Goal: Task Accomplishment & Management: Manage account settings

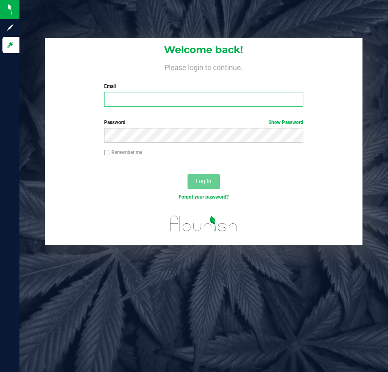
click at [157, 100] on input "Email" at bounding box center [203, 99] width 199 height 15
type input "ahouk@liveparallel.com"
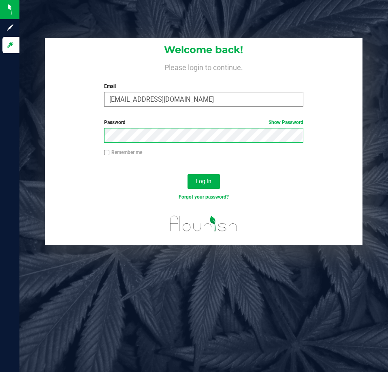
click at [188, 174] on button "Log In" at bounding box center [204, 181] width 32 height 15
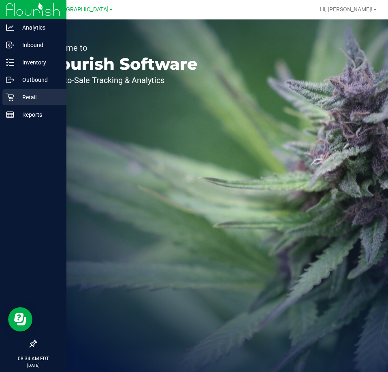
click at [16, 99] on p "Retail" at bounding box center [38, 97] width 49 height 10
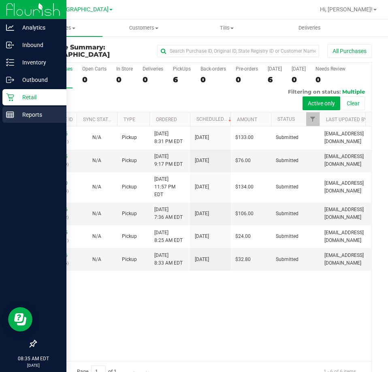
click at [16, 118] on p "Reports" at bounding box center [38, 115] width 49 height 10
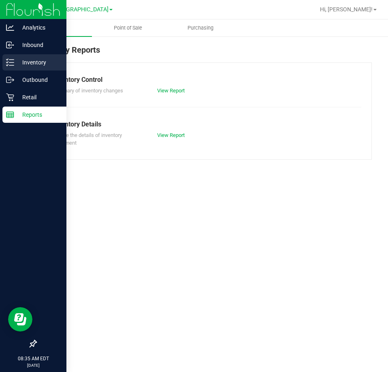
click at [33, 65] on p "Inventory" at bounding box center [38, 63] width 49 height 10
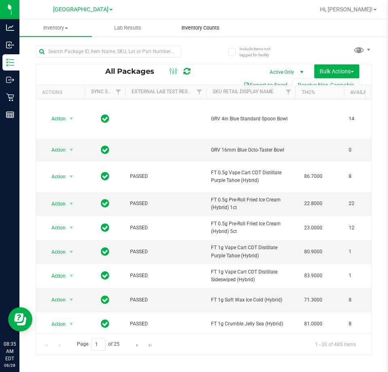
click at [207, 29] on span "Inventory Counts" at bounding box center [201, 27] width 60 height 7
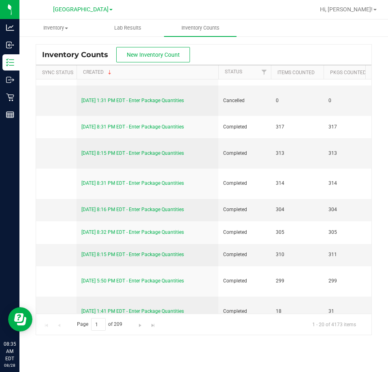
click at [147, 359] on div "Inventory All packages All inventory Waste log Create inventory Lab Results Inv…" at bounding box center [203, 195] width 369 height 352
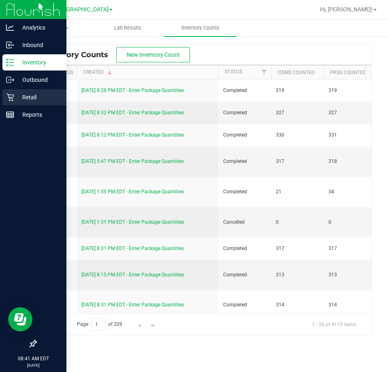
click at [9, 95] on icon at bounding box center [10, 97] width 8 height 8
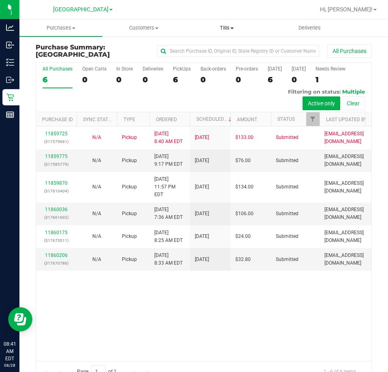
click at [228, 34] on uib-tab-heading "Tills Manage tills Reconcile e-payments" at bounding box center [227, 28] width 82 height 16
click at [223, 47] on span "Manage tills" at bounding box center [213, 48] width 55 height 7
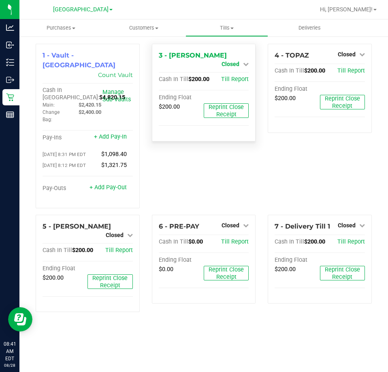
click at [244, 61] on icon at bounding box center [246, 64] width 6 height 6
click at [239, 69] on link "Open Till" at bounding box center [230, 71] width 21 height 6
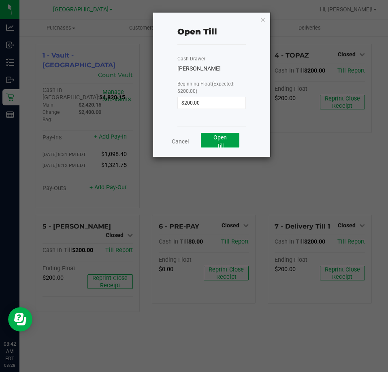
click at [218, 137] on span "Open Till" at bounding box center [220, 141] width 13 height 15
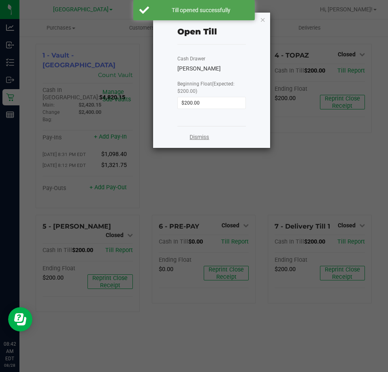
click at [195, 137] on link "Dismiss" at bounding box center [199, 137] width 19 height 9
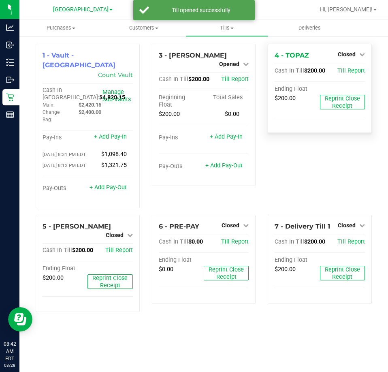
click at [348, 60] on div "4 - TOPAZ Closed Open Till" at bounding box center [320, 56] width 90 height 10
click at [347, 56] on span "Closed" at bounding box center [347, 54] width 18 height 6
click at [348, 75] on div "Open Till" at bounding box center [346, 71] width 60 height 10
click at [341, 73] on link "Open Till" at bounding box center [346, 71] width 21 height 6
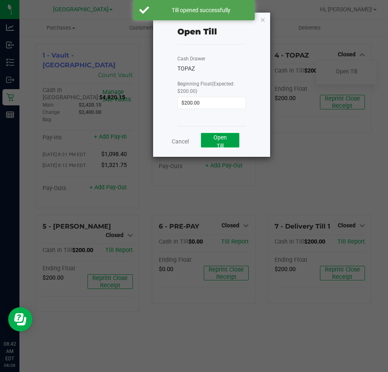
click at [226, 140] on span "Open Till" at bounding box center [220, 141] width 13 height 15
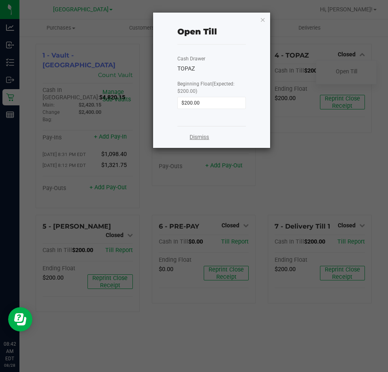
click at [199, 136] on link "Dismiss" at bounding box center [199, 137] width 19 height 9
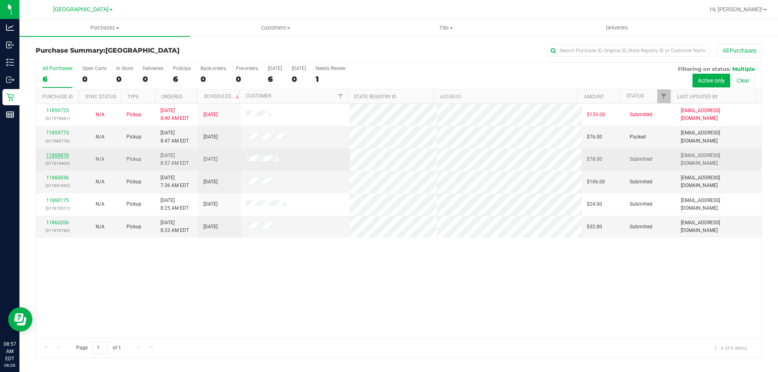
click at [64, 156] on link "11859870" at bounding box center [57, 156] width 23 height 6
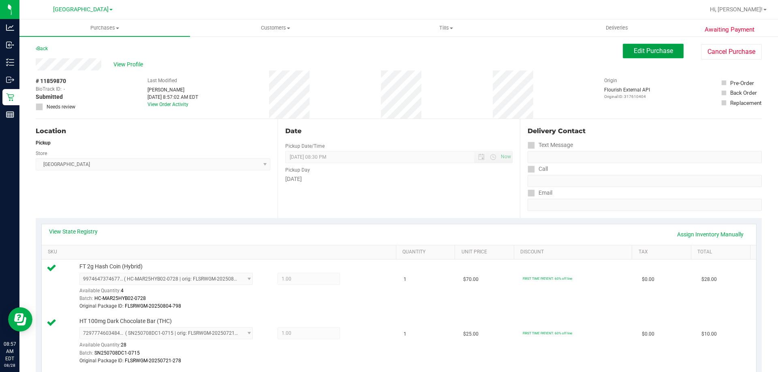
click at [648, 47] on button "Edit Purchase" at bounding box center [653, 51] width 61 height 15
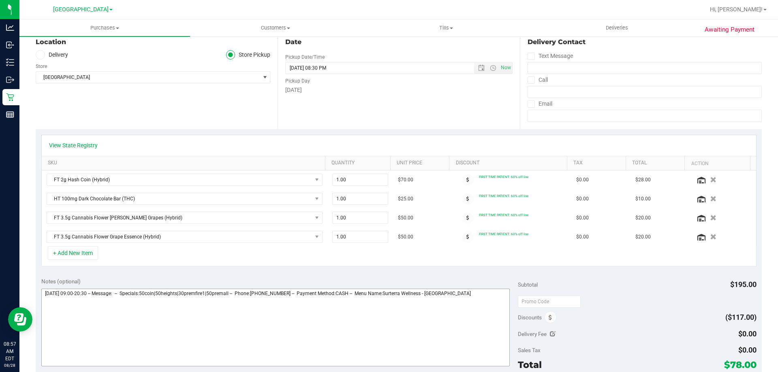
scroll to position [122, 0]
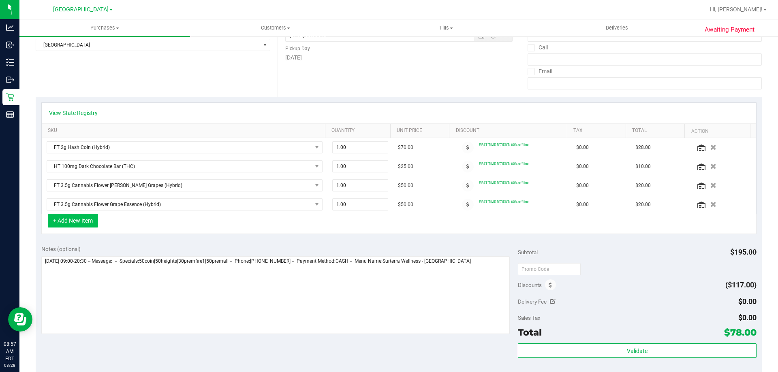
click at [74, 221] on button "+ Add New Item" at bounding box center [73, 221] width 50 height 14
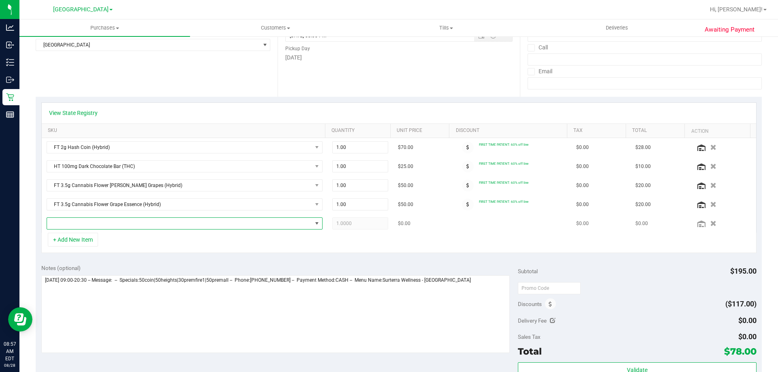
click at [100, 227] on span "NO DATA FOUND" at bounding box center [179, 223] width 265 height 11
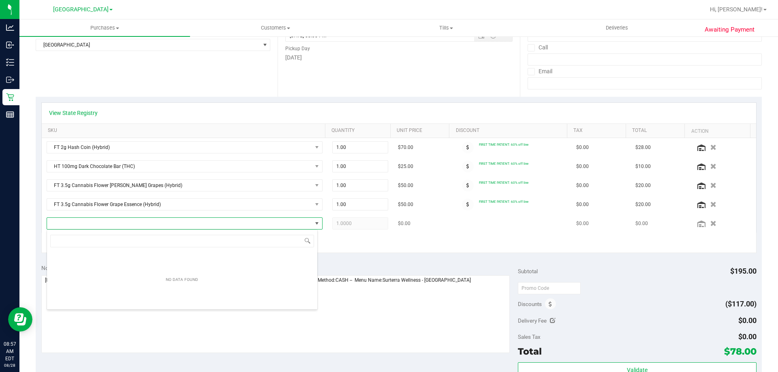
scroll to position [12, 271]
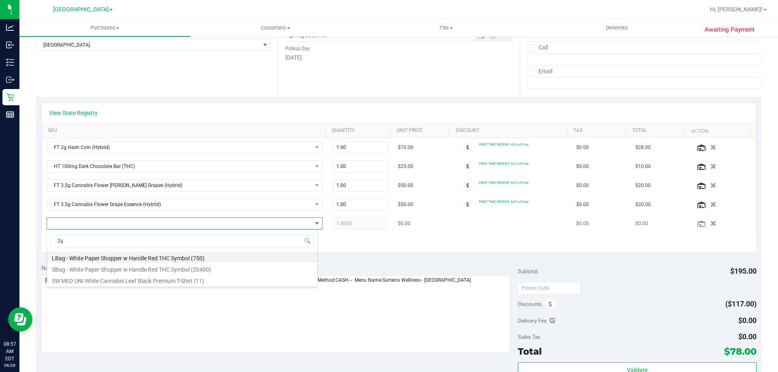
type input "2g"
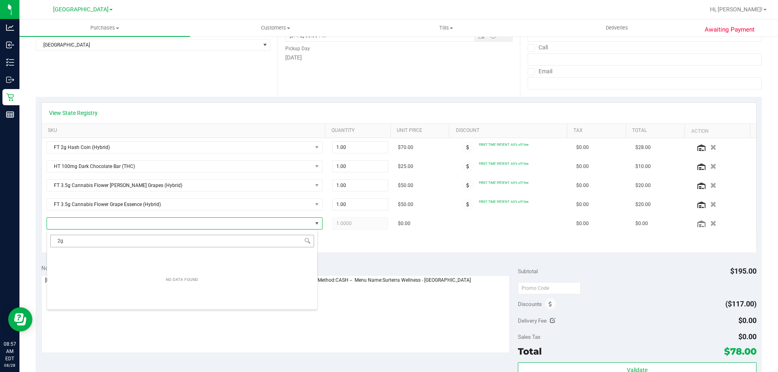
click at [94, 241] on input "2g" at bounding box center [182, 241] width 264 height 13
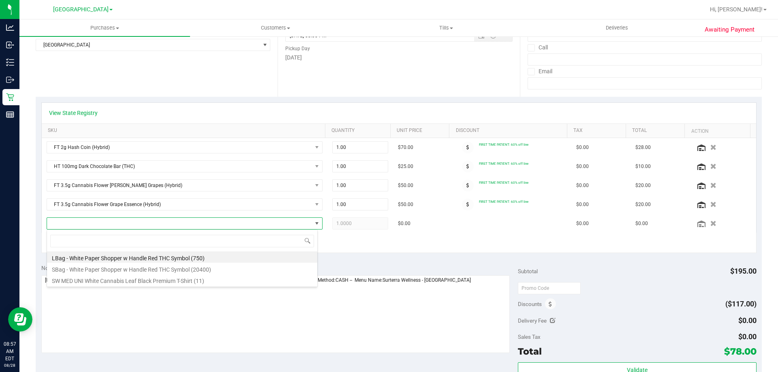
click at [418, 258] on div "View State Registry SKU Quantity Unit Price Discount Tax Total Action FT 2g Has…" at bounding box center [399, 178] width 726 height 162
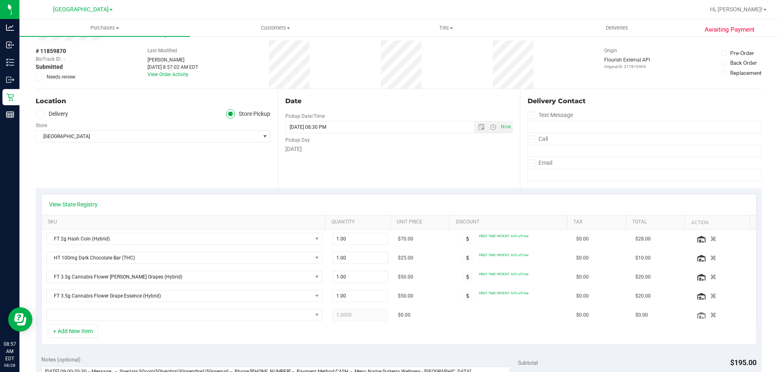
scroll to position [0, 0]
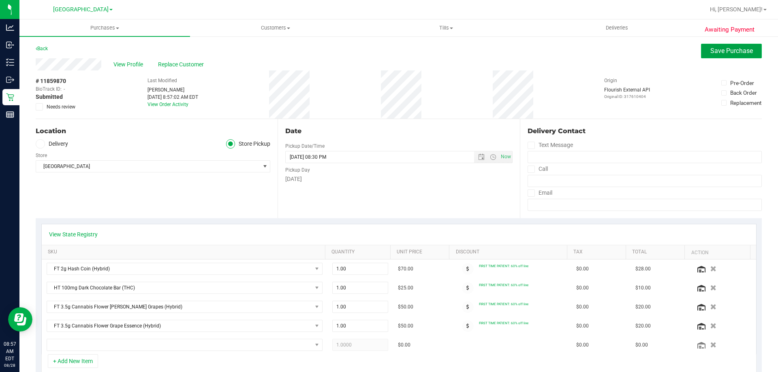
click at [726, 58] on button "Save Purchase" at bounding box center [731, 51] width 61 height 15
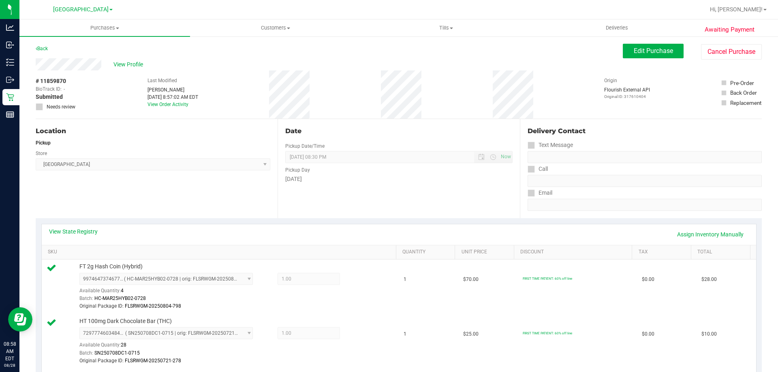
click at [652, 49] on span "Edit Purchase" at bounding box center [653, 51] width 39 height 8
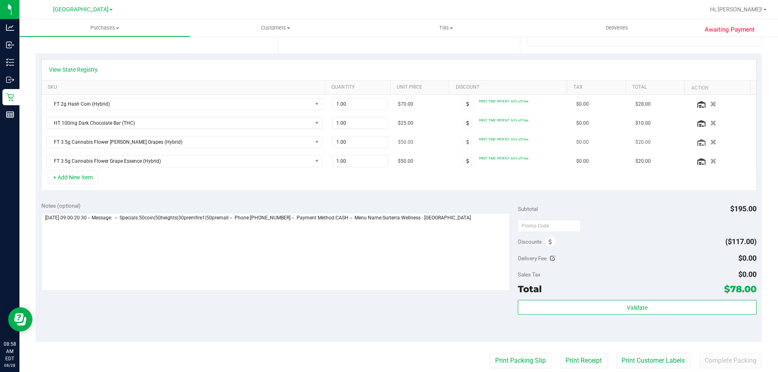
scroll to position [122, 0]
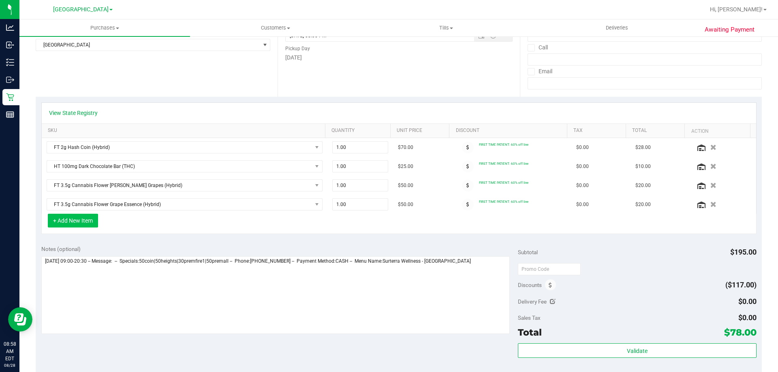
click at [84, 222] on button "+ Add New Item" at bounding box center [73, 221] width 50 height 14
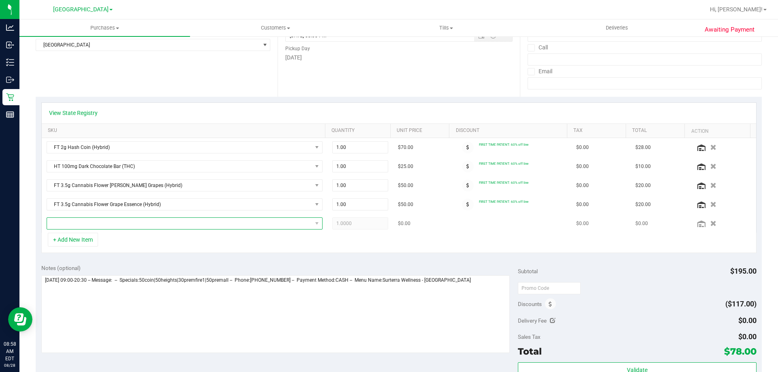
click at [100, 226] on span "NO DATA FOUND" at bounding box center [179, 223] width 265 height 11
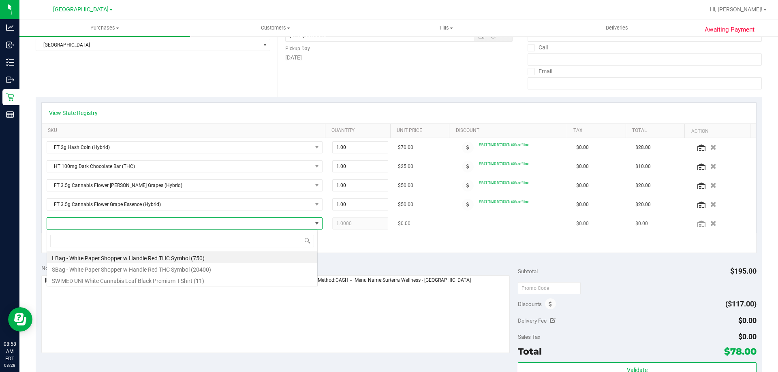
scroll to position [12, 271]
type input "abp"
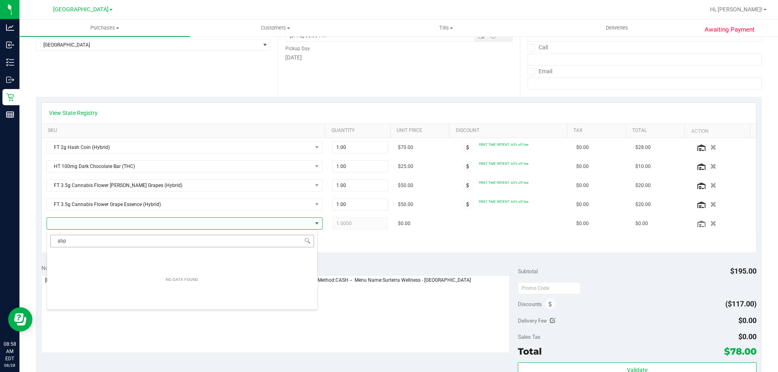
click at [183, 240] on input "abp" at bounding box center [182, 241] width 264 height 13
click at [341, 249] on div "+ Add New Item" at bounding box center [398, 243] width 715 height 20
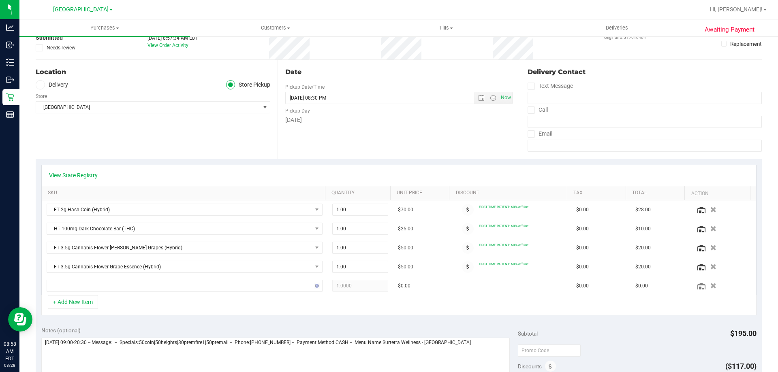
scroll to position [162, 0]
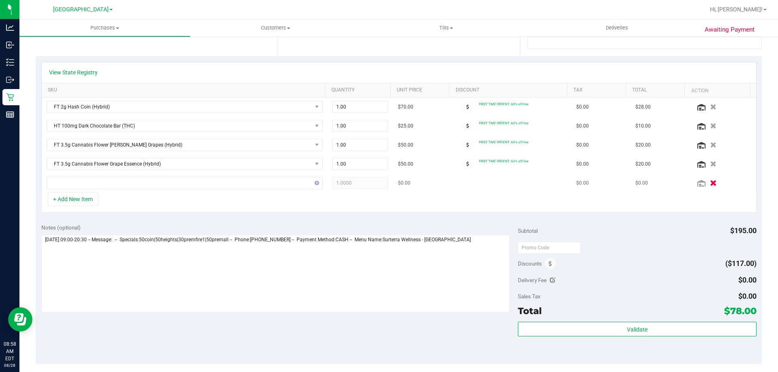
click at [706, 179] on button "button" at bounding box center [713, 183] width 14 height 9
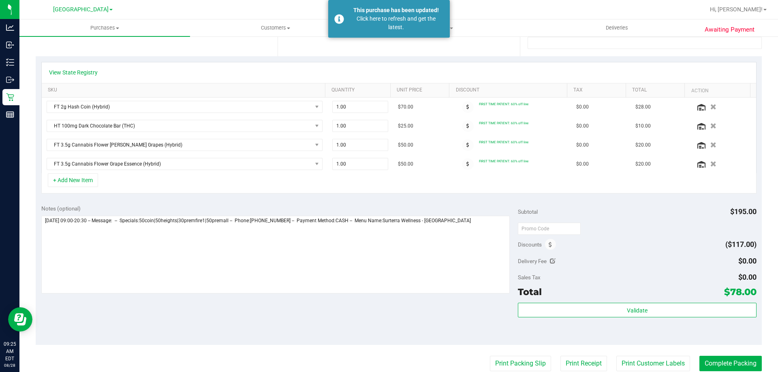
click at [401, 323] on div "Notes (optional) Subtotal $195.00 Discounts ($117.00) Delivery Fee $0.00 Sales …" at bounding box center [399, 272] width 726 height 146
